Goal: Navigation & Orientation: Find specific page/section

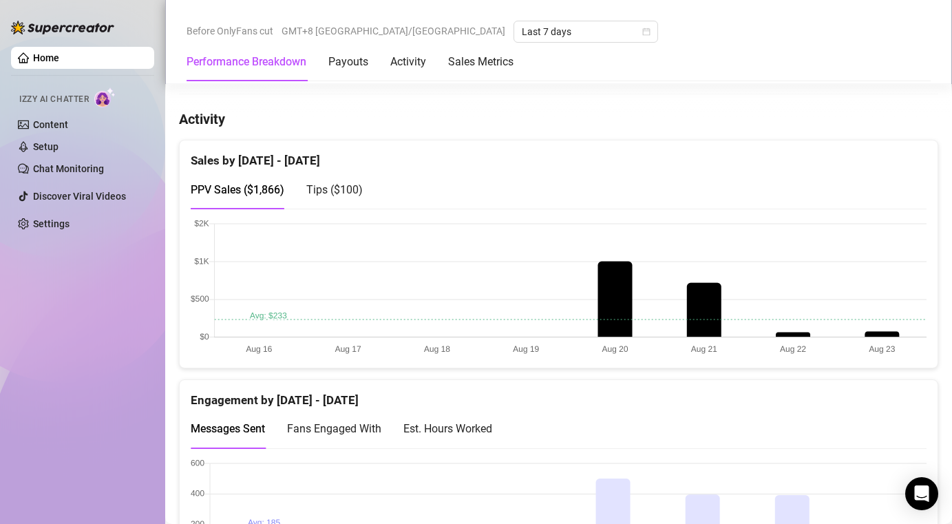
scroll to position [632, 0]
